Goal: Information Seeking & Learning: Learn about a topic

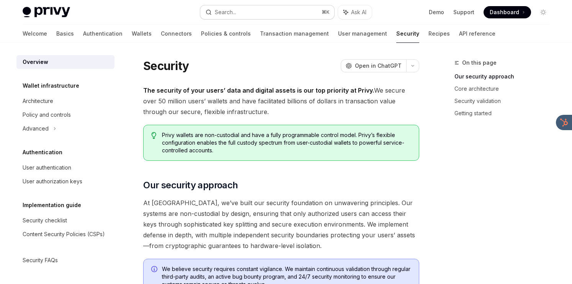
click at [234, 12] on div "Search..." at bounding box center [225, 12] width 21 height 9
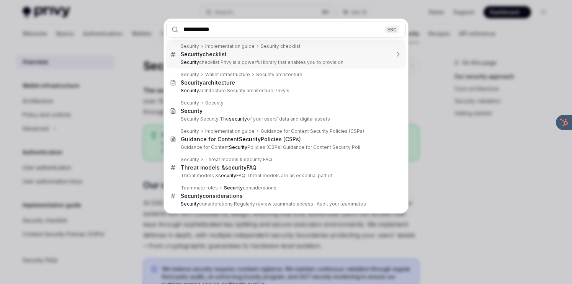
type input "**********"
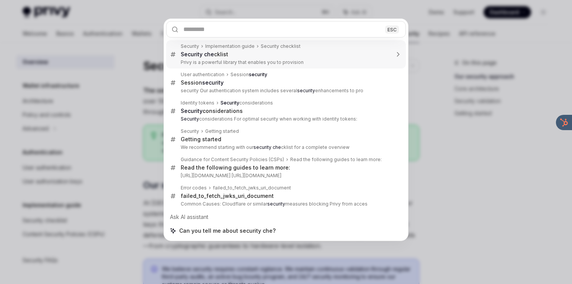
type textarea "*"
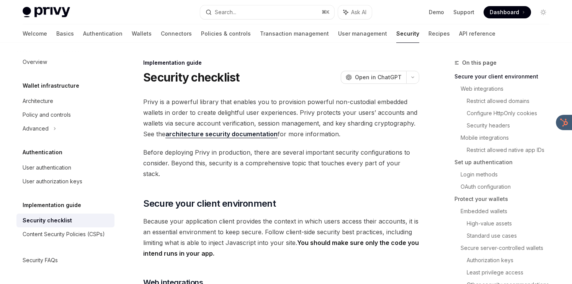
scroll to position [43, 0]
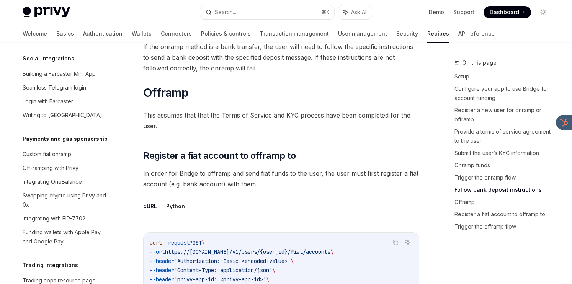
scroll to position [584, 0]
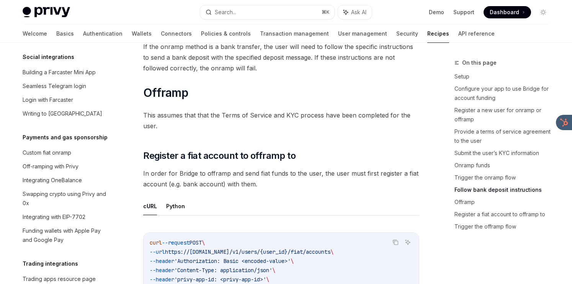
click at [427, 33] on link "Recipes" at bounding box center [438, 33] width 22 height 18
type textarea "*"
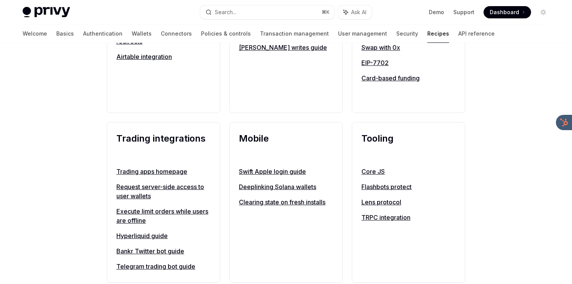
scroll to position [563, 0]
